Goal: Task Accomplishment & Management: Manage account settings

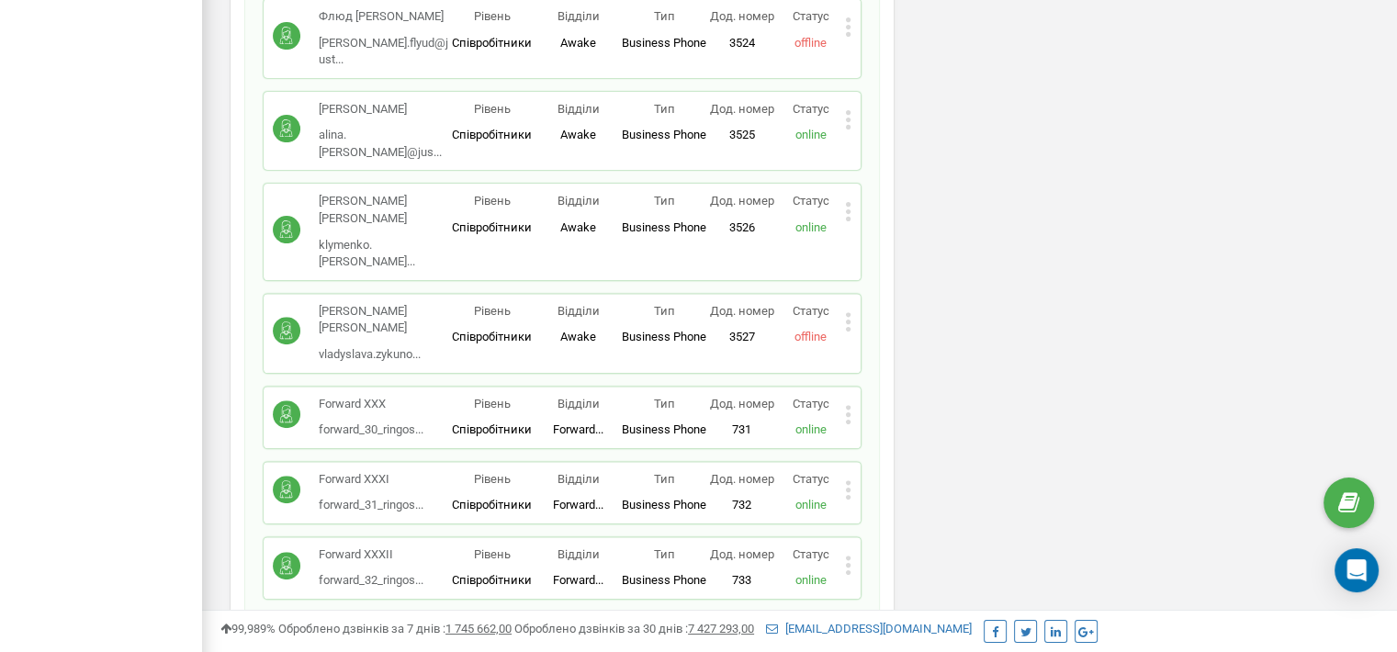
drag, startPoint x: 919, startPoint y: 138, endPoint x: 886, endPoint y: 504, distance: 368.1
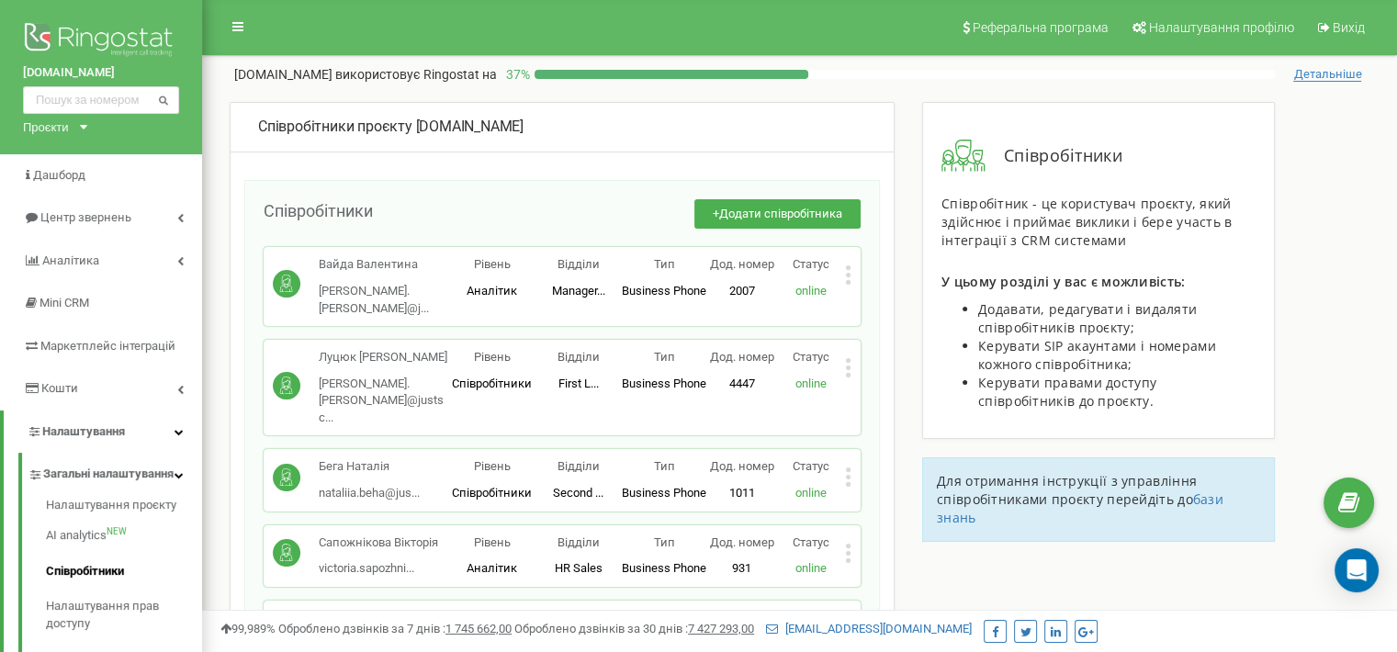
drag, startPoint x: 952, startPoint y: 536, endPoint x: 950, endPoint y: 95, distance: 441.0
click at [808, 220] on button "+ Додати співробітника" at bounding box center [778, 214] width 166 height 30
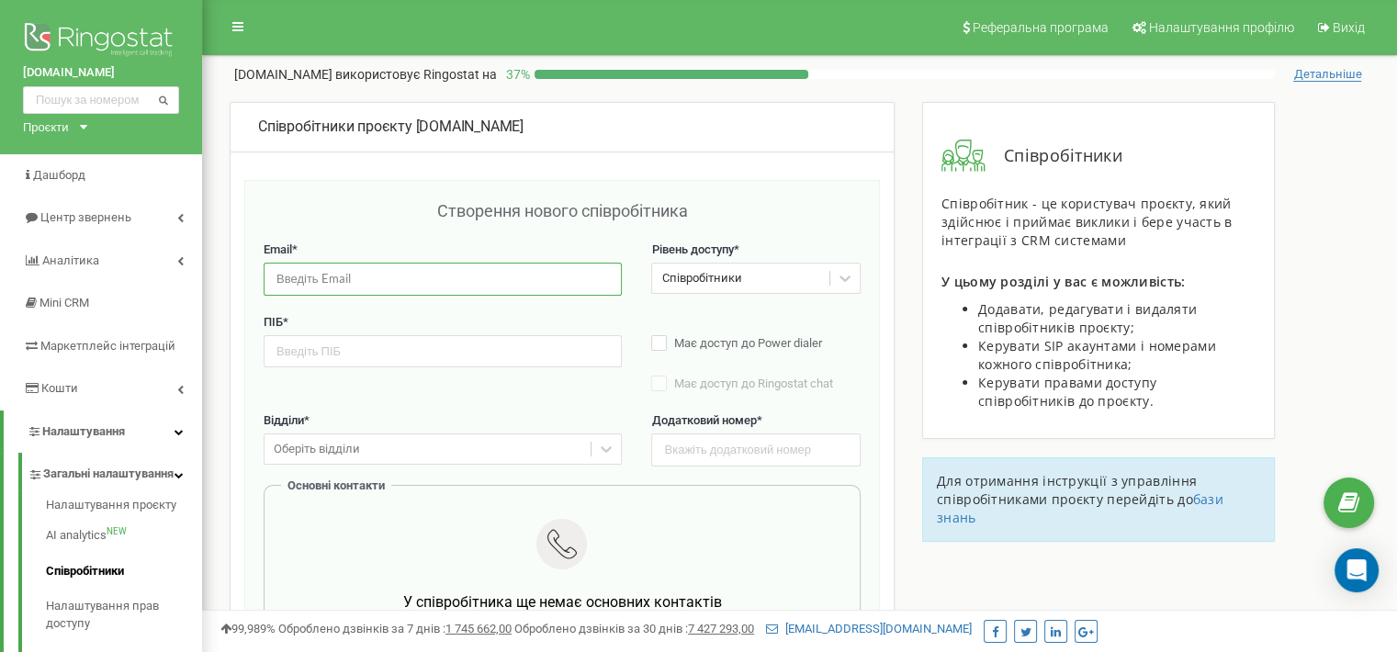
click at [550, 267] on input "email" at bounding box center [443, 279] width 358 height 32
paste input "anastasiya.salmina@justschool.me"
type input "anastasiya.salmina@justschool.me"
click at [707, 441] on input "text" at bounding box center [755, 450] width 209 height 32
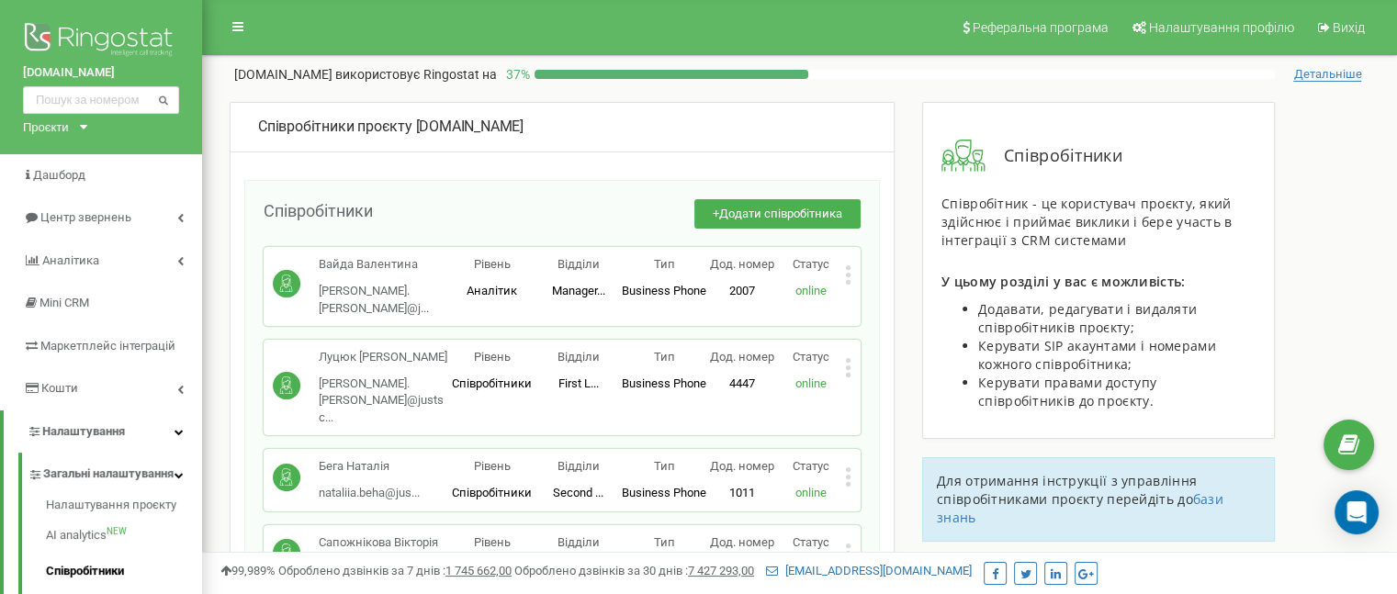
scroll to position [3917, 0]
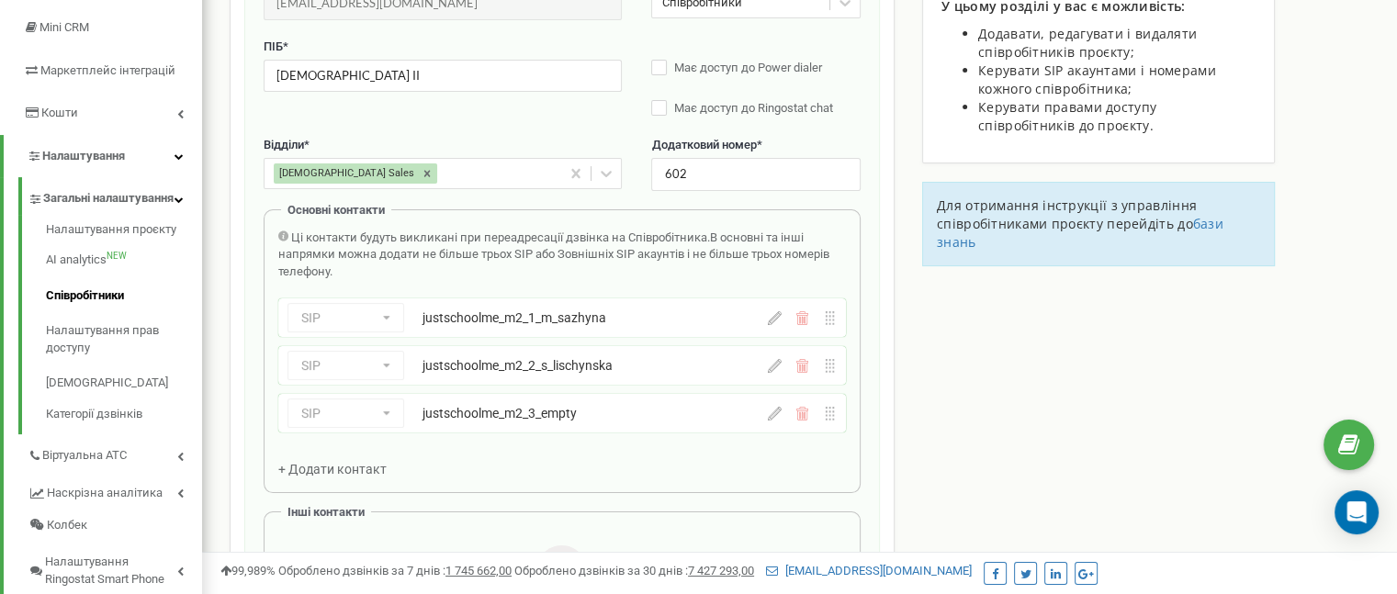
scroll to position [367, 0]
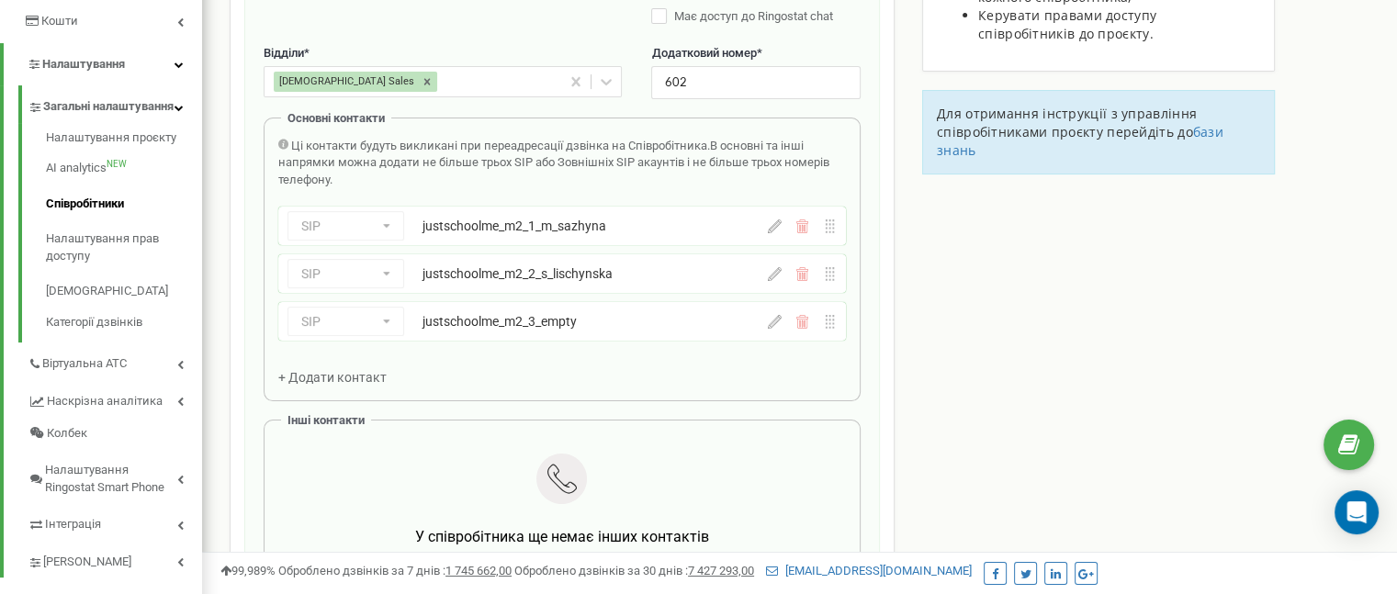
click at [770, 324] on icon at bounding box center [775, 322] width 14 height 14
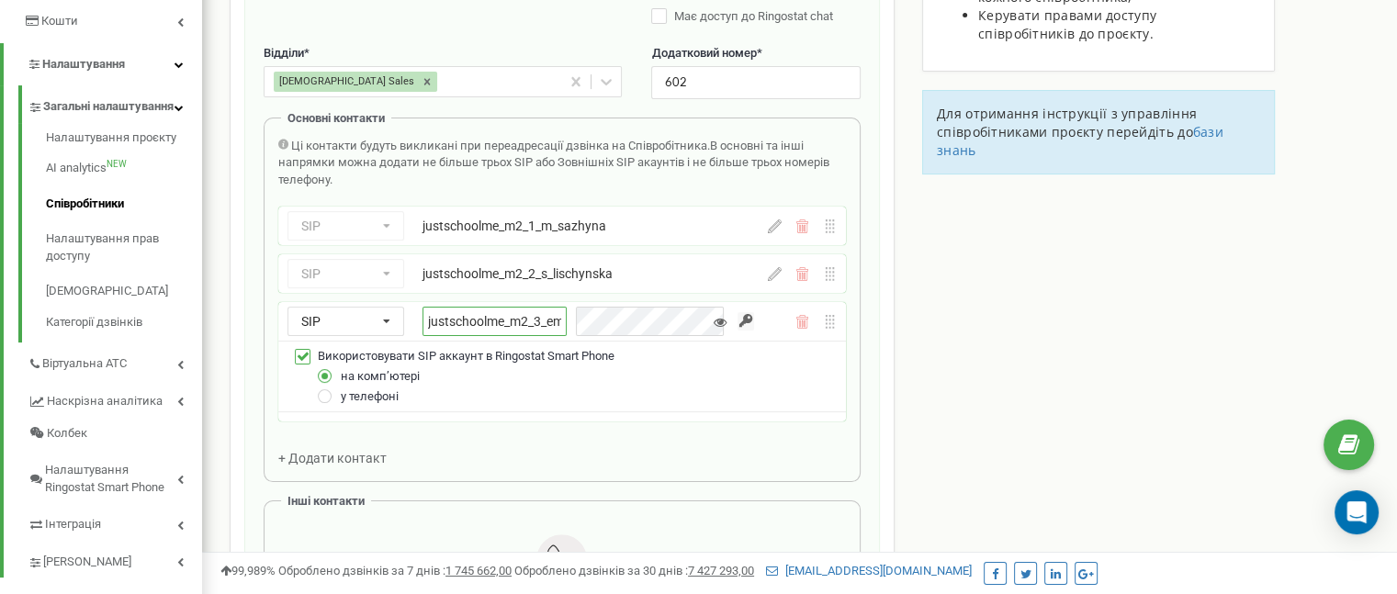
click at [486, 322] on input "justschoolme_m2_3_empty" at bounding box center [495, 321] width 144 height 29
paste input "a_salmina"
type input "justschoolme_m2_3_a_salmina"
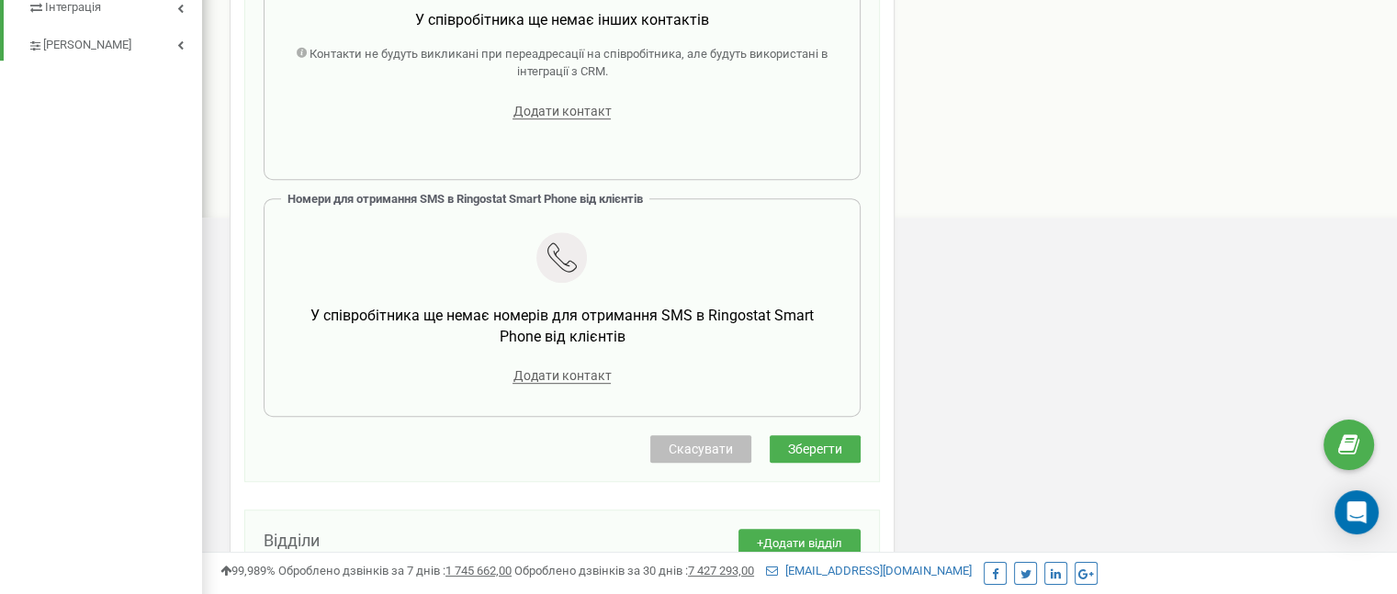
scroll to position [919, 0]
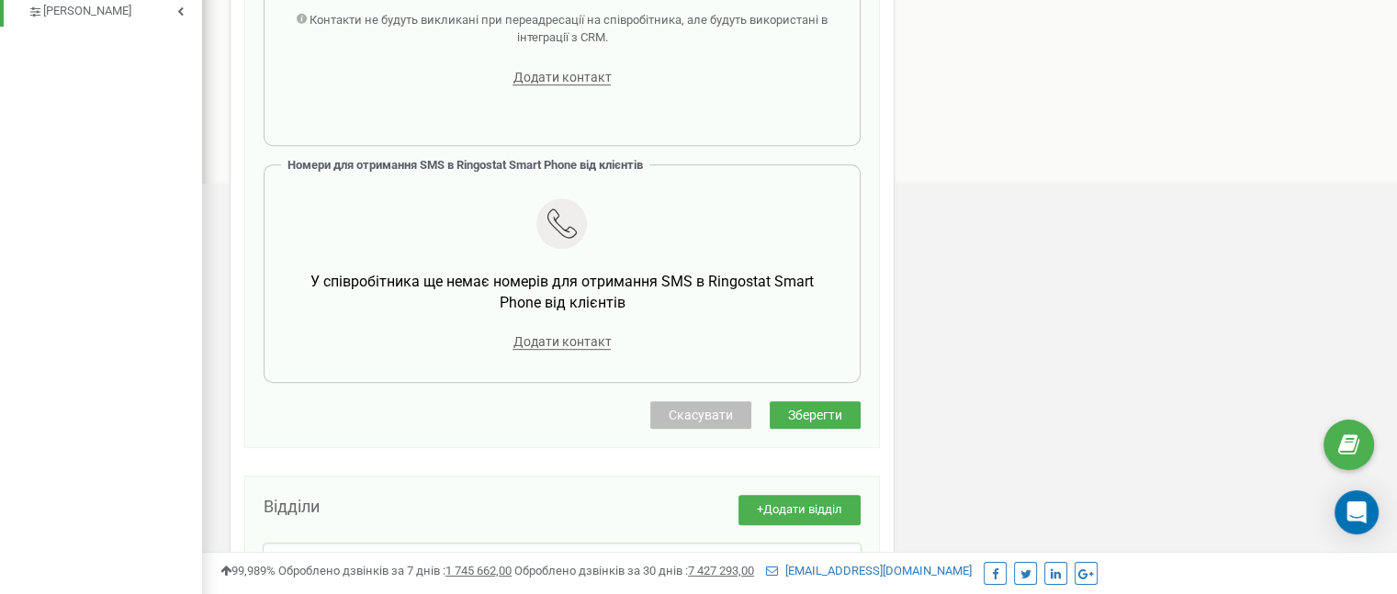
click at [837, 421] on span "Зберегти" at bounding box center [815, 415] width 54 height 15
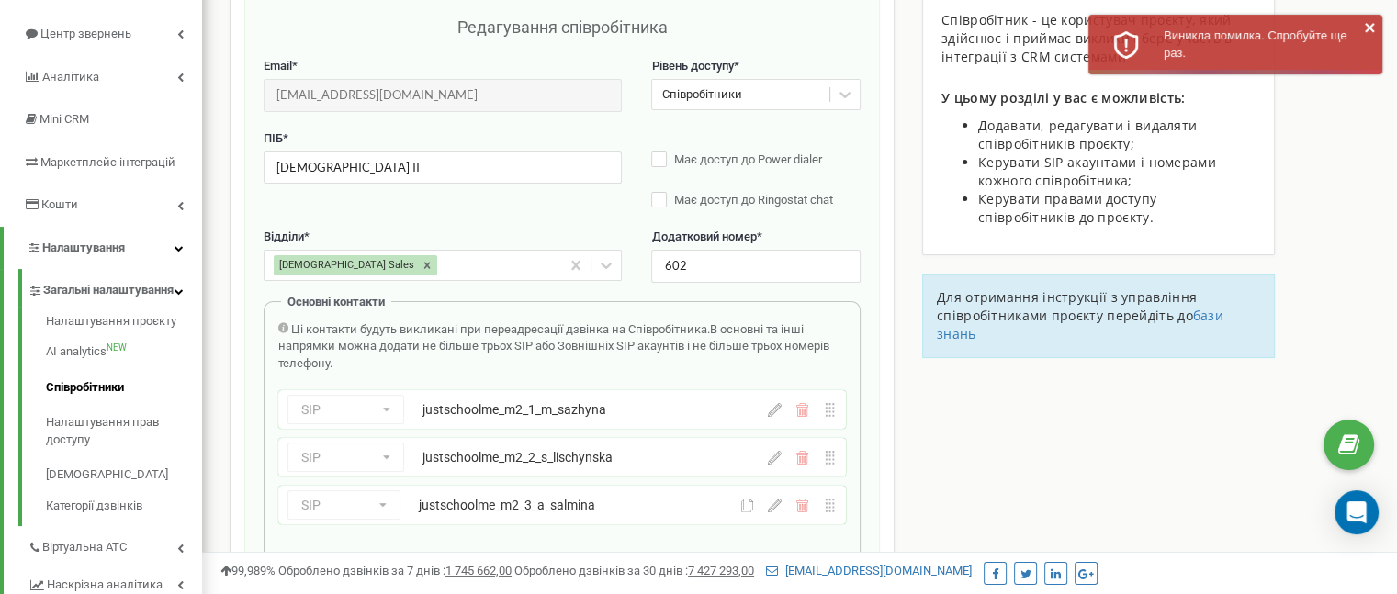
scroll to position [367, 0]
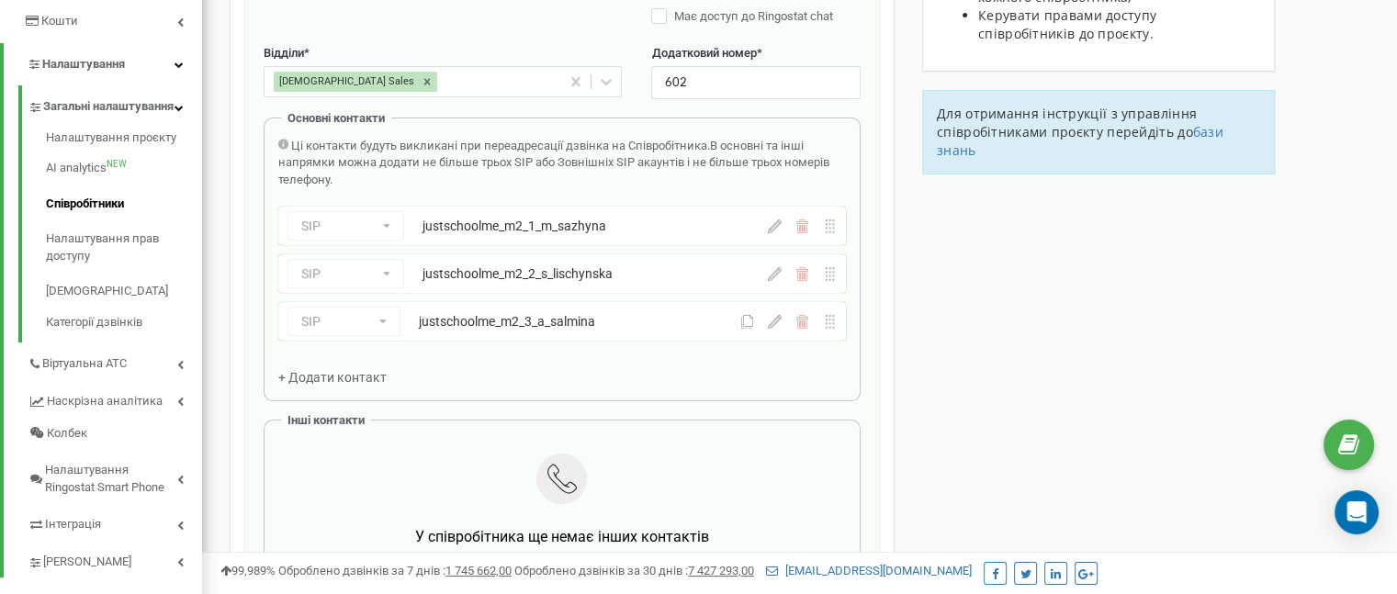
click at [770, 319] on icon at bounding box center [775, 322] width 14 height 14
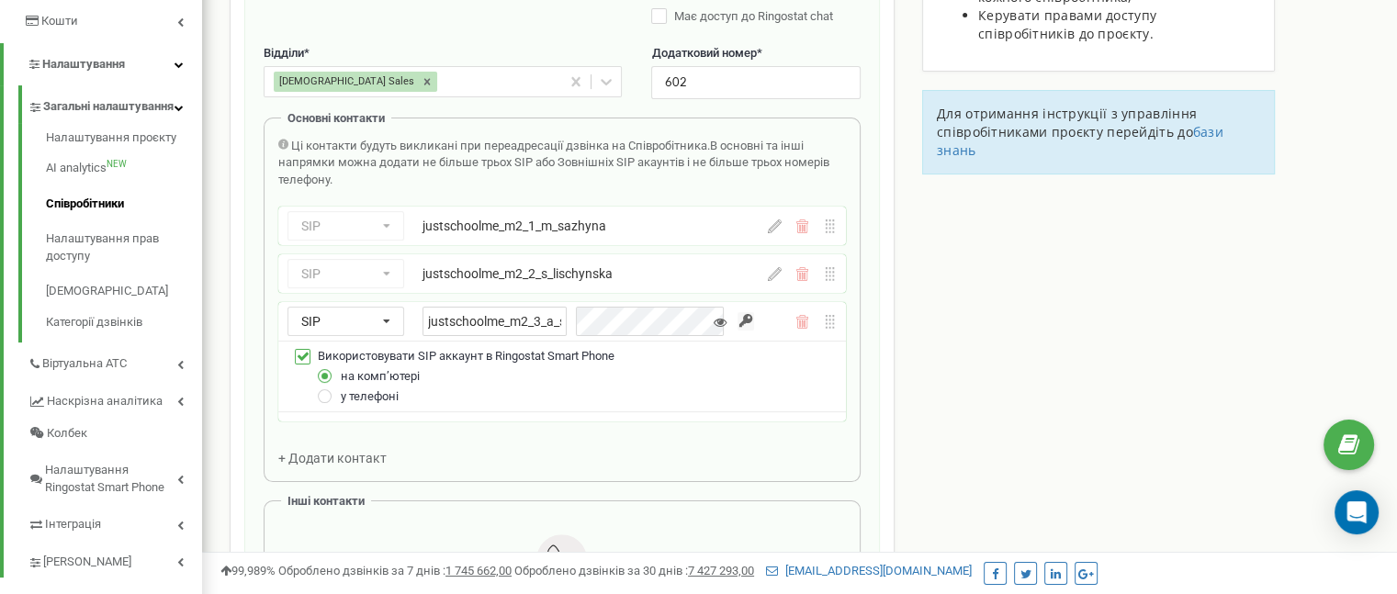
click at [726, 326] on icon at bounding box center [720, 322] width 13 height 13
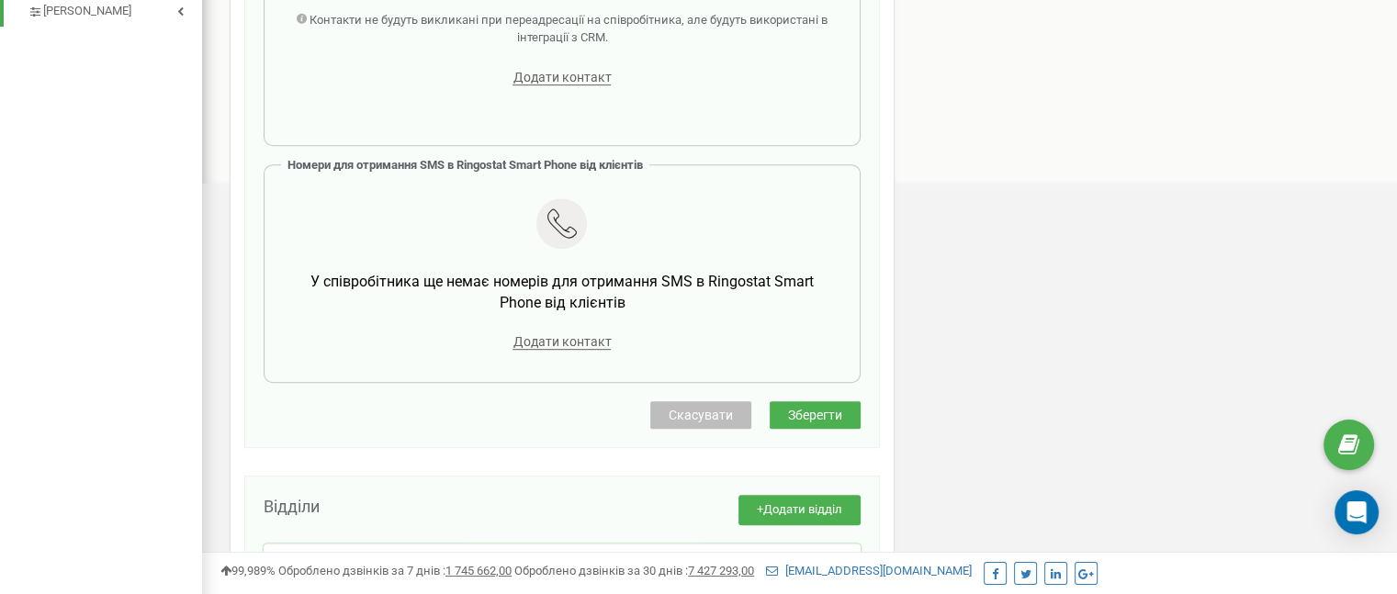
click at [837, 414] on span "Зберегти" at bounding box center [815, 415] width 54 height 15
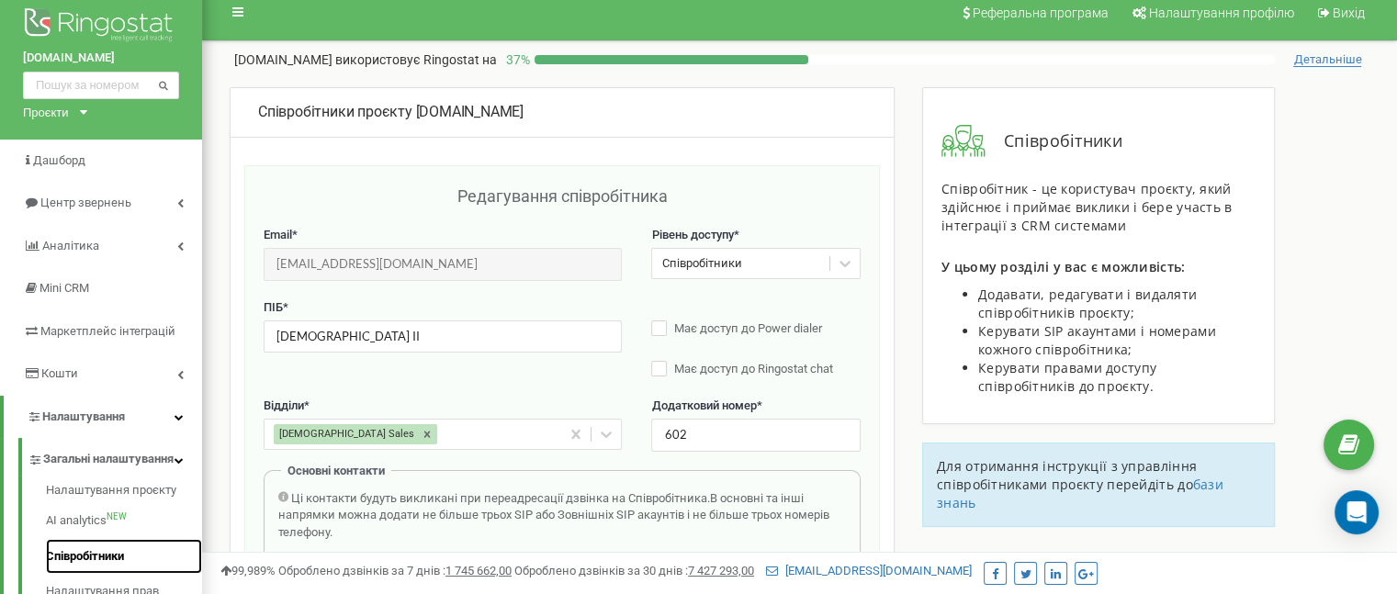
scroll to position [0, 0]
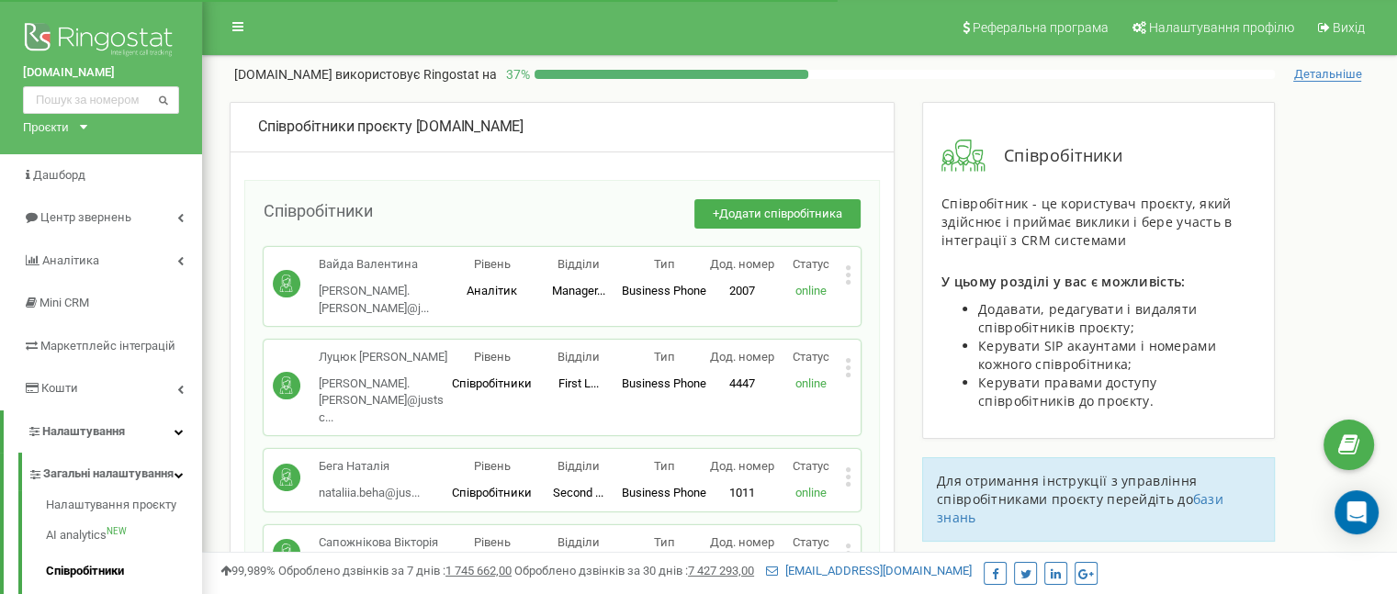
scroll to position [3917, 0]
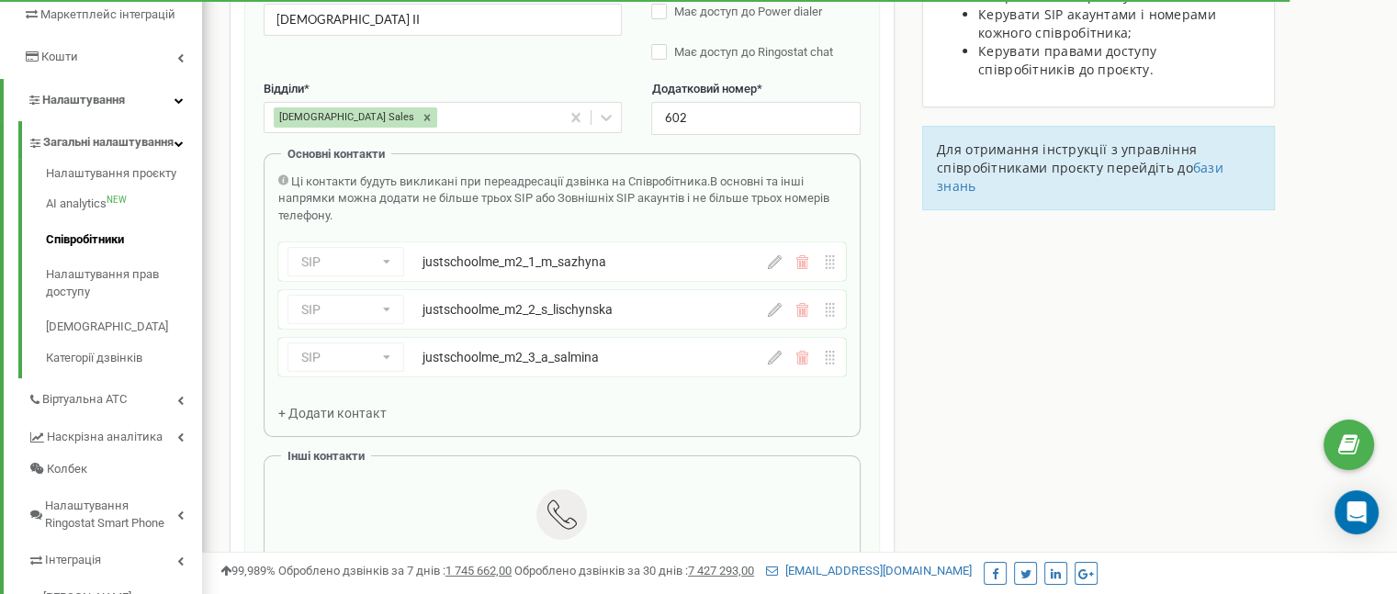
scroll to position [551, 0]
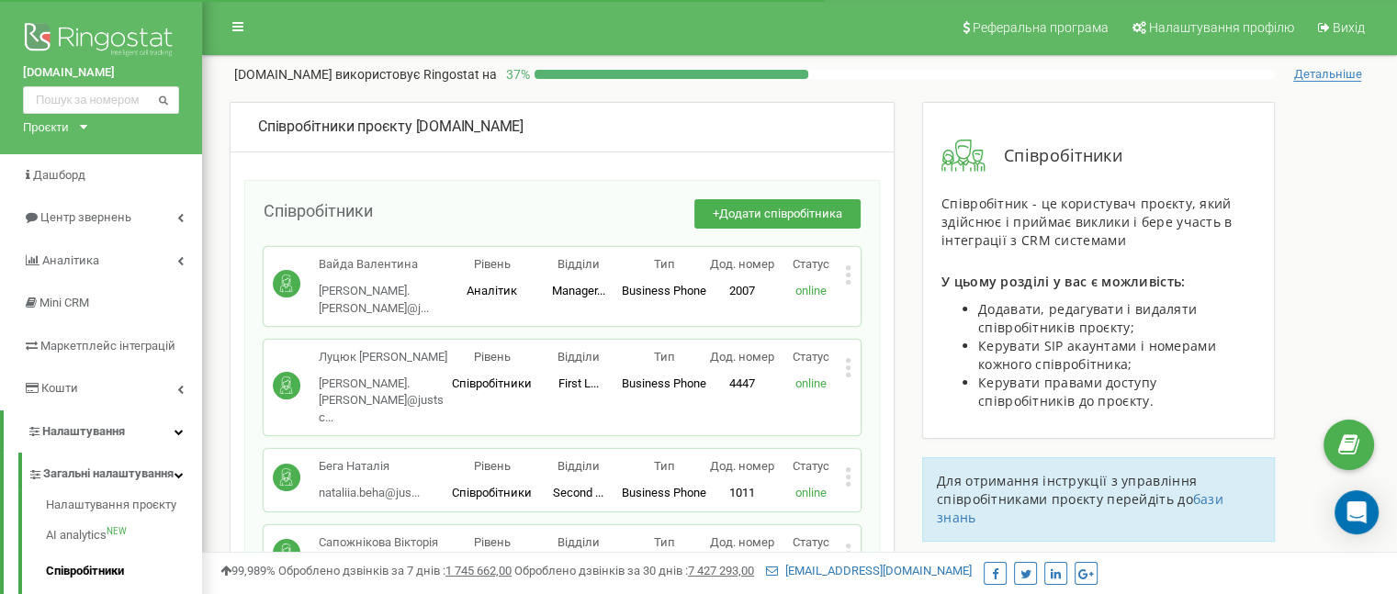
scroll to position [3917, 0]
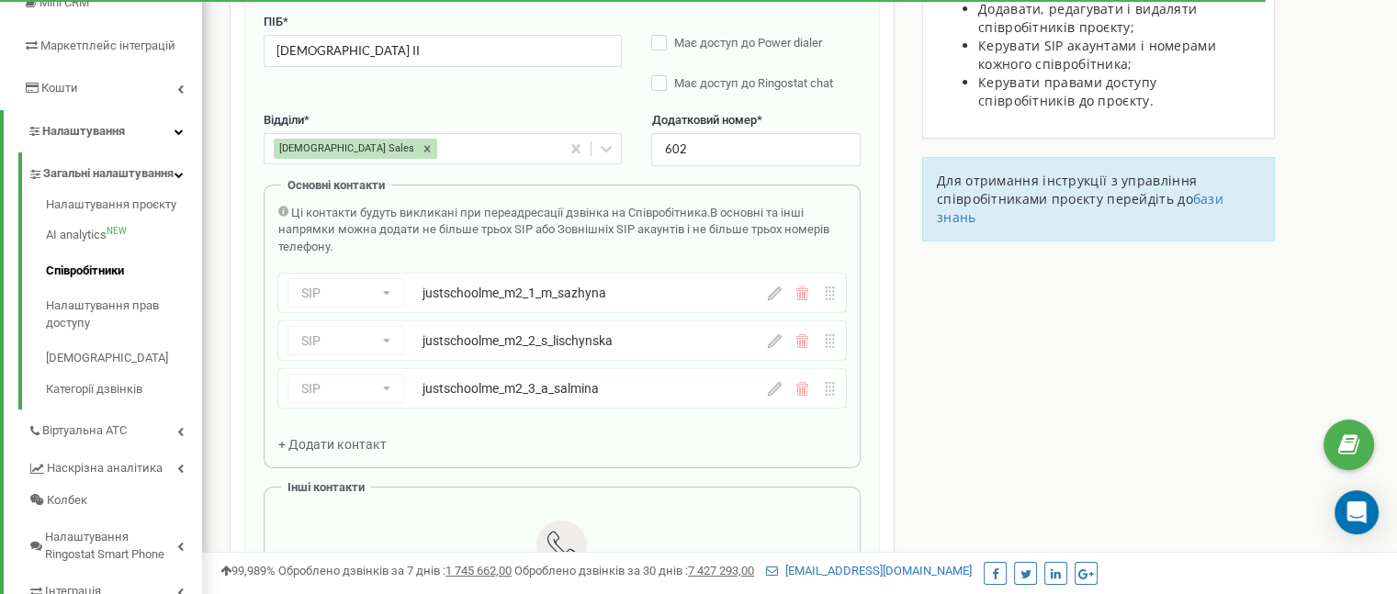
scroll to position [367, 0]
